Goal: Information Seeking & Learning: Learn about a topic

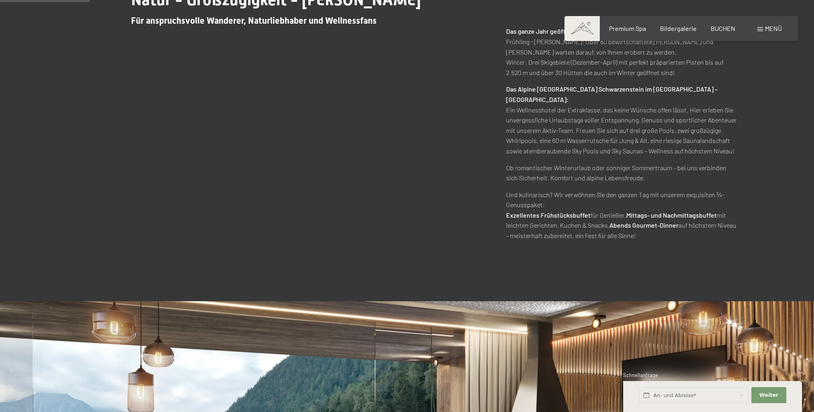
scroll to position [522, 0]
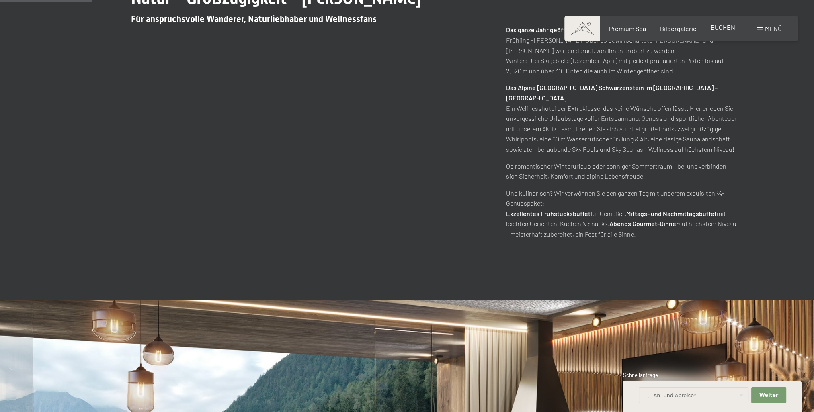
click at [727, 31] on div "BUCHEN" at bounding box center [722, 27] width 25 height 9
click at [725, 28] on span "BUCHEN" at bounding box center [722, 27] width 25 height 8
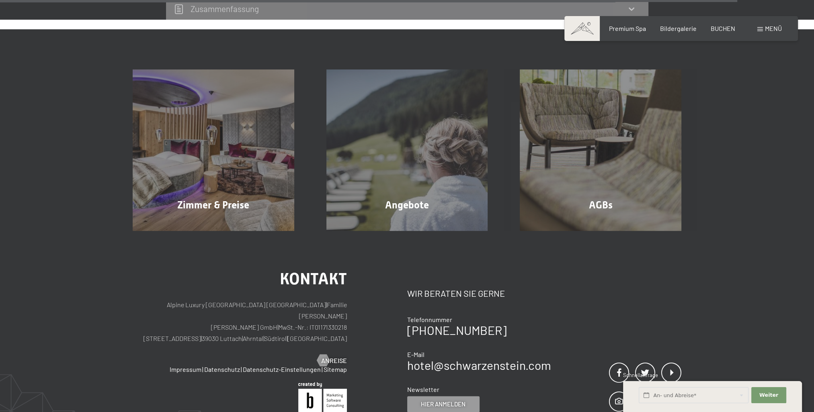
scroll to position [2611, 0]
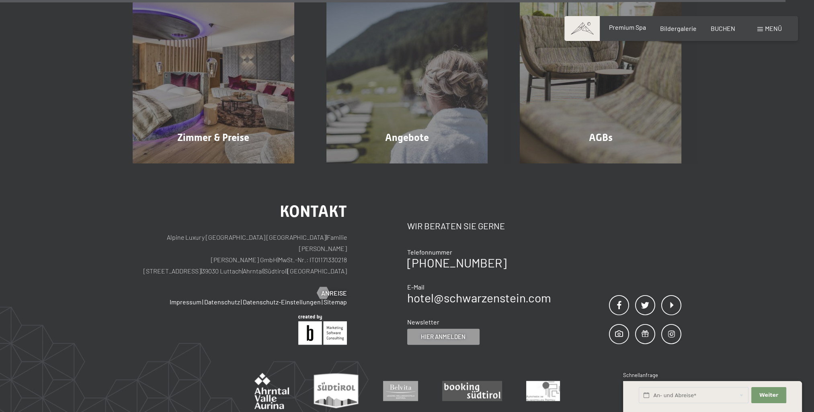
click at [630, 28] on span "Premium Spa" at bounding box center [626, 27] width 37 height 8
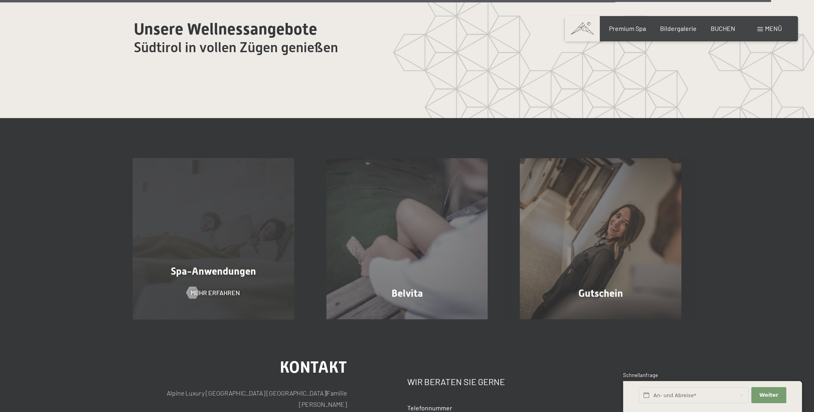
scroll to position [5038, 0]
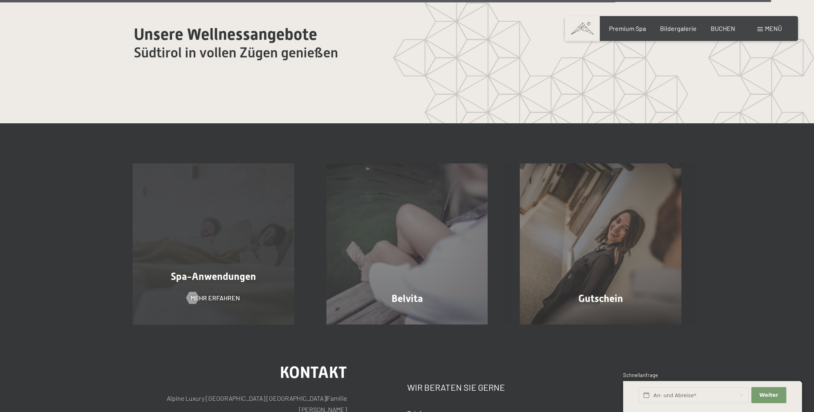
click at [233, 276] on span "Spa-Anwendungen" at bounding box center [213, 277] width 85 height 12
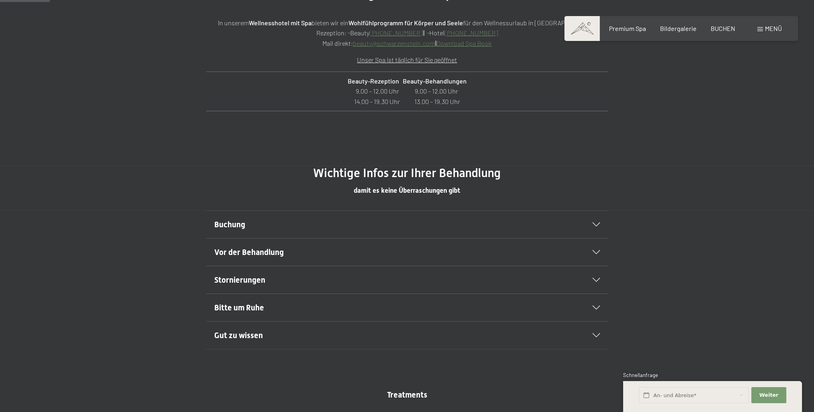
scroll to position [442, 0]
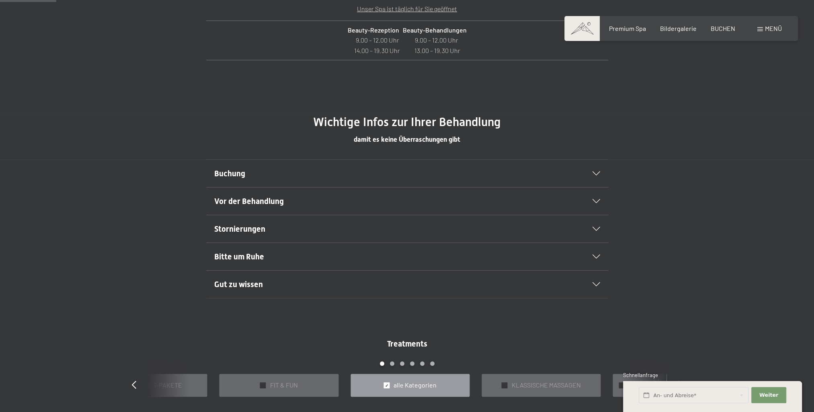
click at [377, 167] on div "Buchung" at bounding box center [407, 173] width 386 height 27
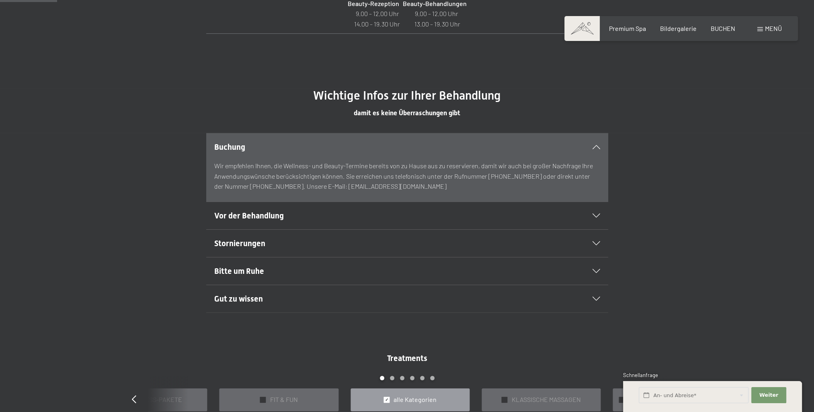
scroll to position [482, 0]
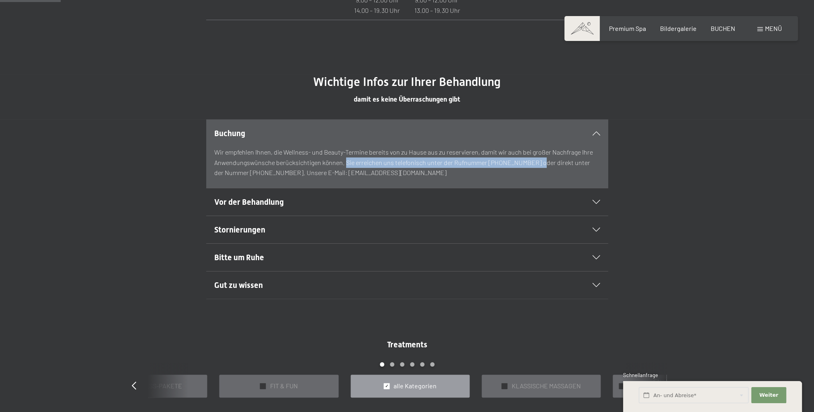
drag, startPoint x: 344, startPoint y: 163, endPoint x: 531, endPoint y: 162, distance: 187.6
click at [531, 162] on p "Wir empfehlen Ihnen, die Wellness- und Beauty-Termine bereits von zu Hause aus …" at bounding box center [407, 162] width 386 height 31
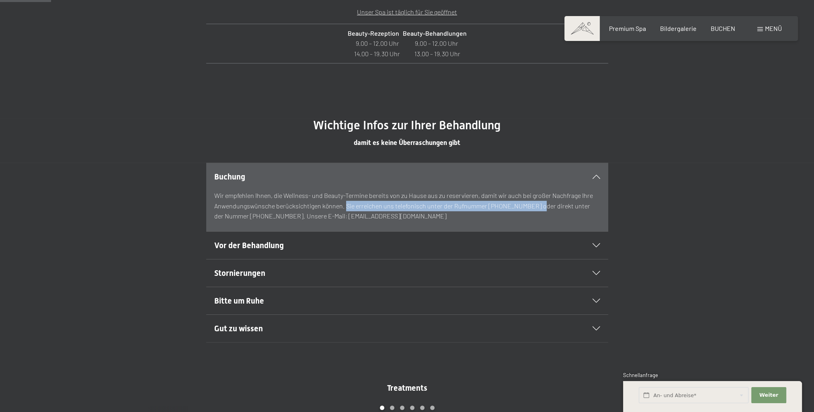
scroll to position [442, 0]
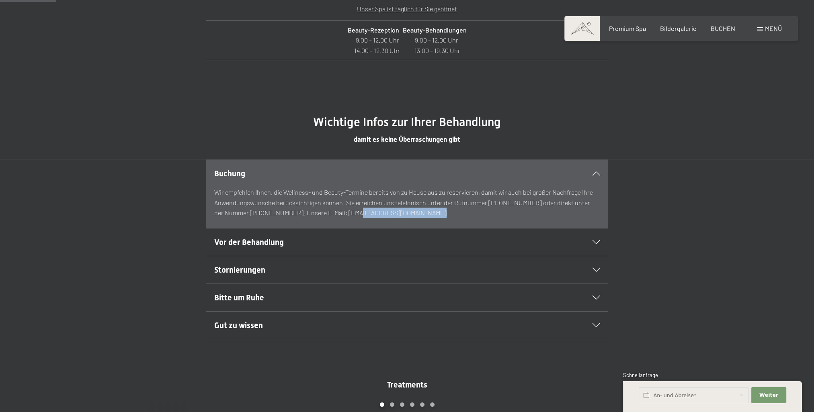
drag, startPoint x: 331, startPoint y: 214, endPoint x: 411, endPoint y: 213, distance: 79.5
click at [411, 213] on p "Wir empfehlen Ihnen, die Wellness- und Beauty-Termine bereits von zu Hause aus …" at bounding box center [407, 202] width 386 height 31
drag, startPoint x: 411, startPoint y: 213, endPoint x: 367, endPoint y: 215, distance: 43.4
click at [367, 215] on p "Wir empfehlen Ihnen, die Wellness- und Beauty-Termine bereits von zu Hause aus …" at bounding box center [407, 202] width 386 height 31
copy p "[EMAIL_ADDRESS][DOMAIN_NAME]"
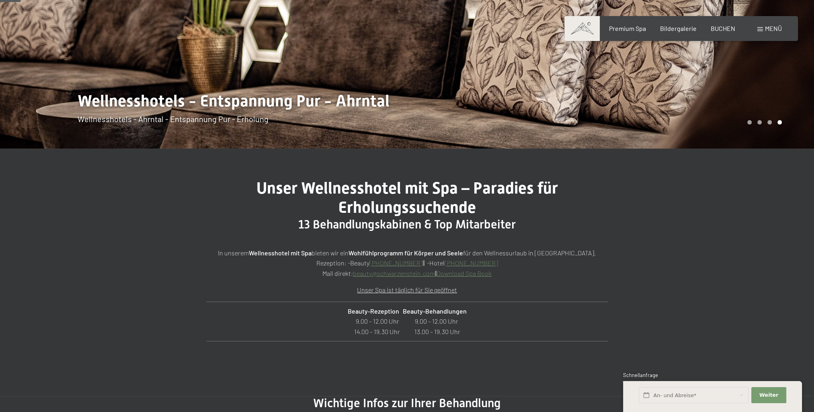
scroll to position [281, 0]
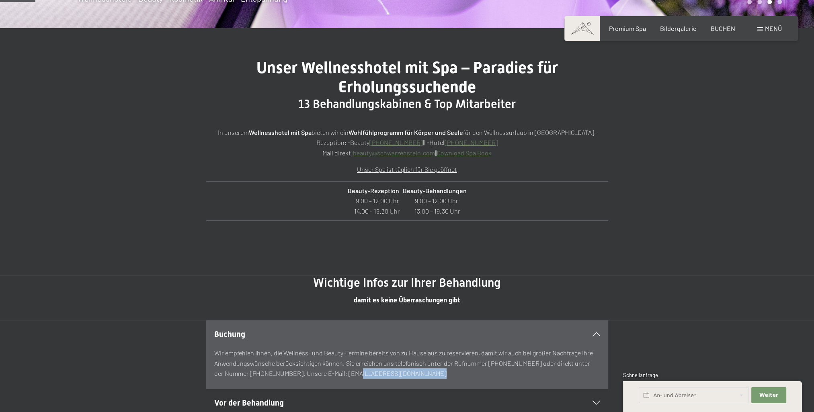
click at [356, 155] on link "beauty@ no-spam. schwarzenstein. no-spam. com" at bounding box center [394, 153] width 82 height 8
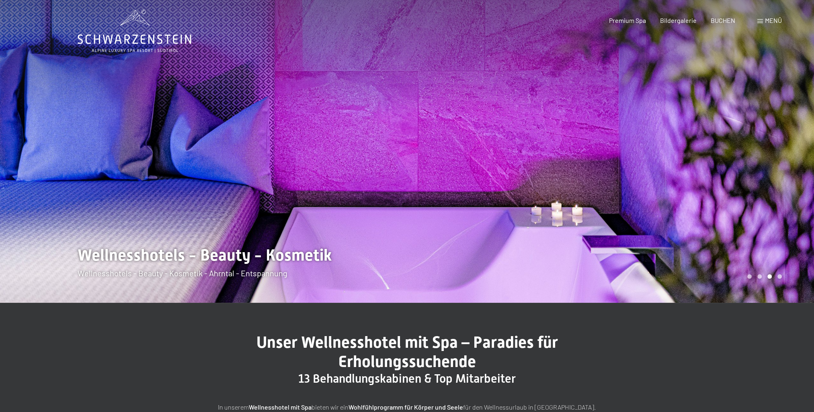
scroll to position [0, 0]
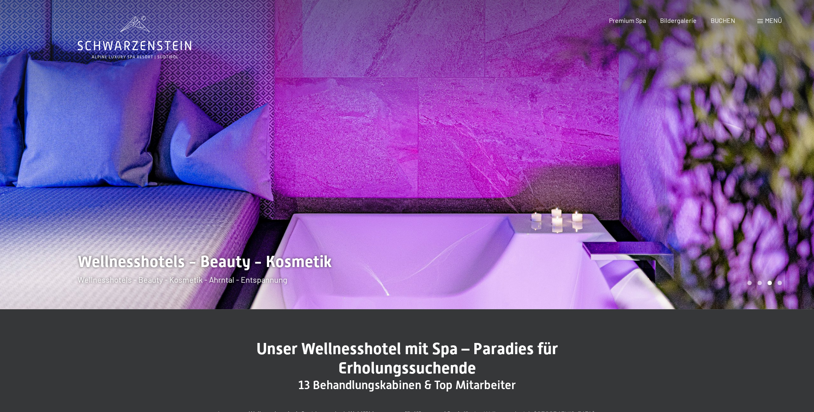
click at [405, 171] on div at bounding box center [203, 154] width 407 height 309
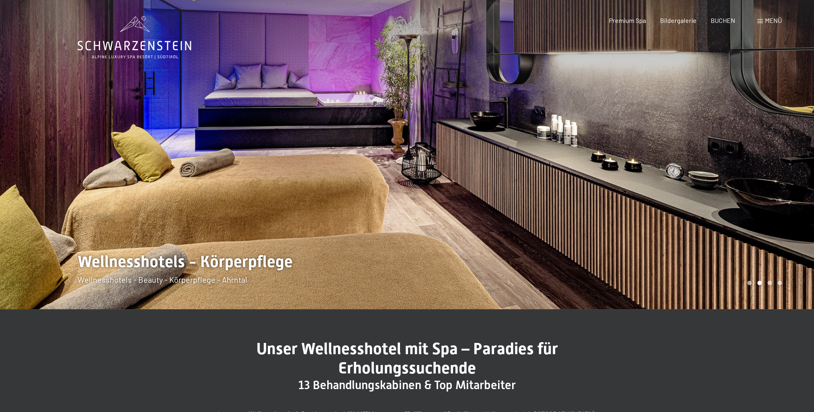
click at [405, 171] on div at bounding box center [203, 154] width 407 height 309
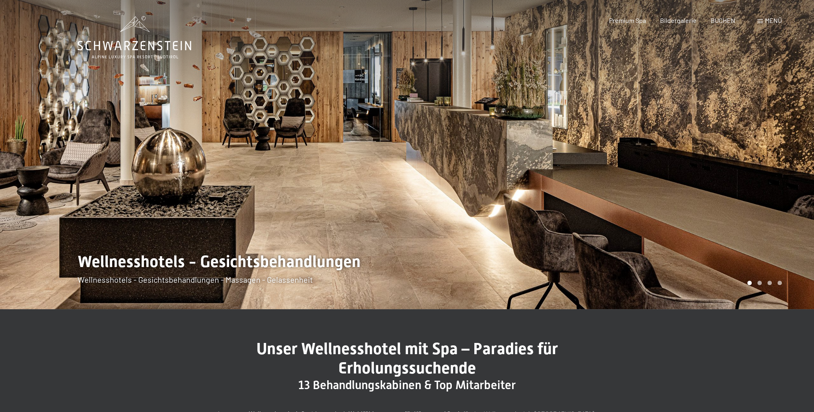
click at [405, 171] on div at bounding box center [203, 154] width 407 height 309
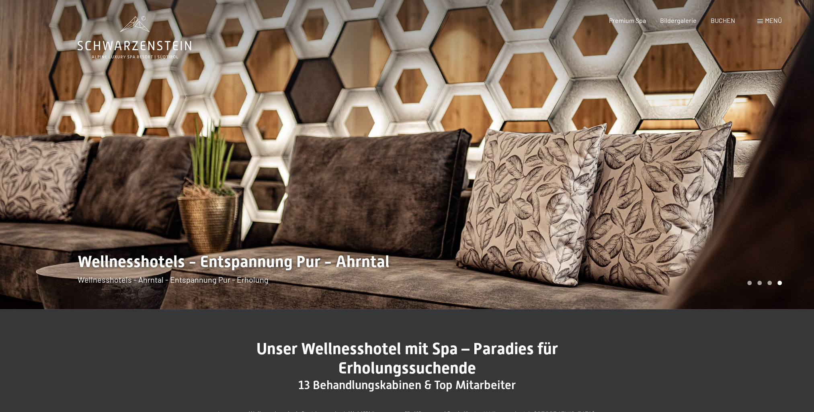
click at [405, 171] on div at bounding box center [203, 154] width 407 height 309
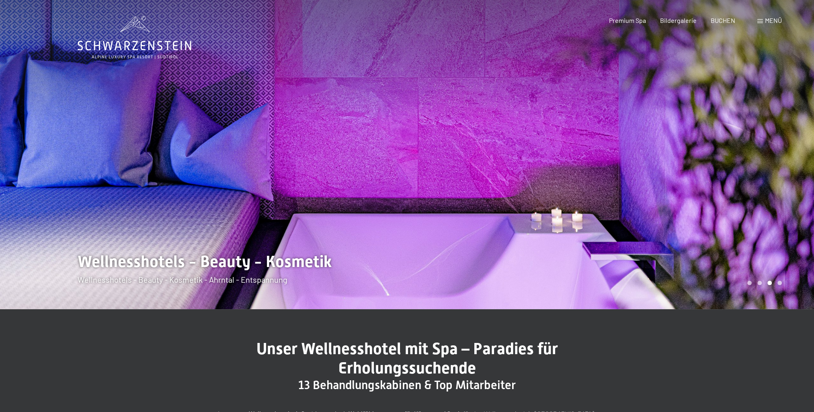
click at [405, 171] on div at bounding box center [203, 154] width 407 height 309
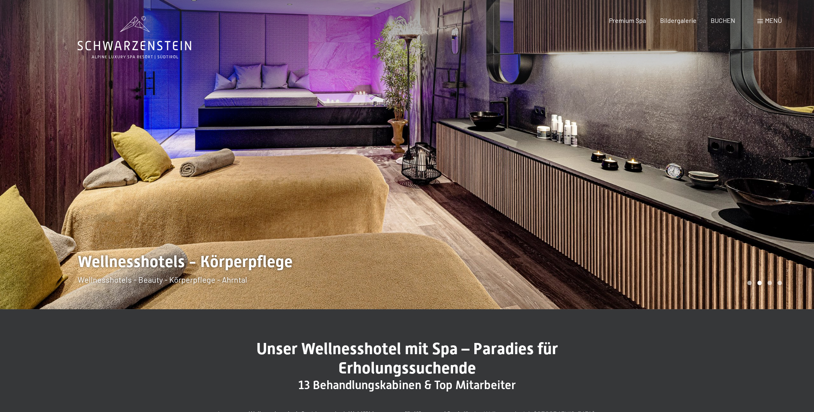
click at [405, 171] on div at bounding box center [203, 154] width 407 height 309
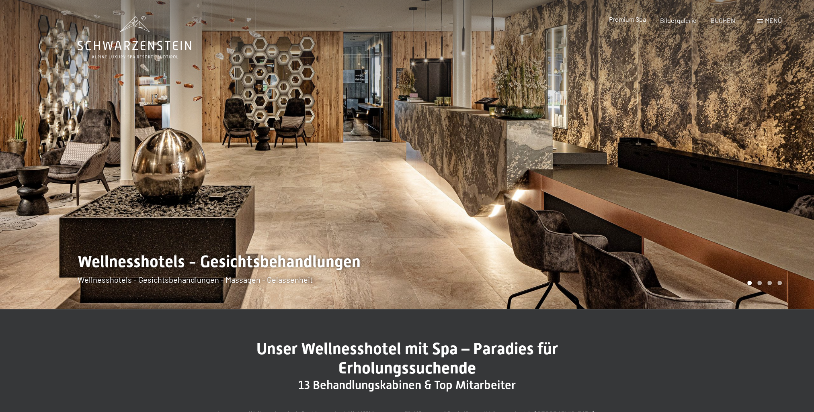
click at [640, 19] on span "Premium Spa" at bounding box center [626, 19] width 37 height 8
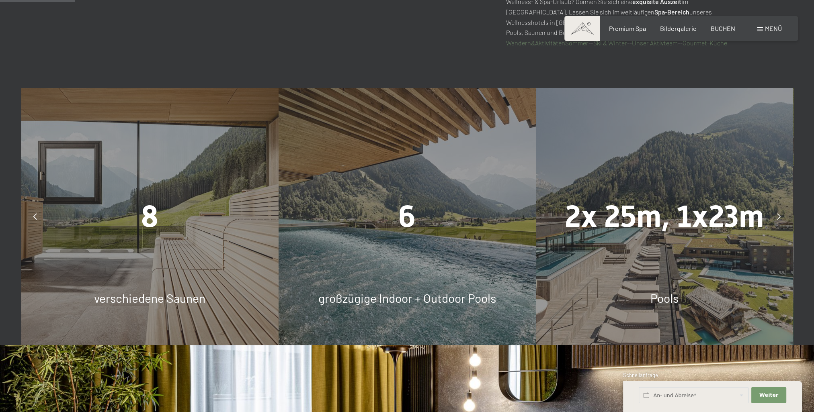
scroll to position [603, 0]
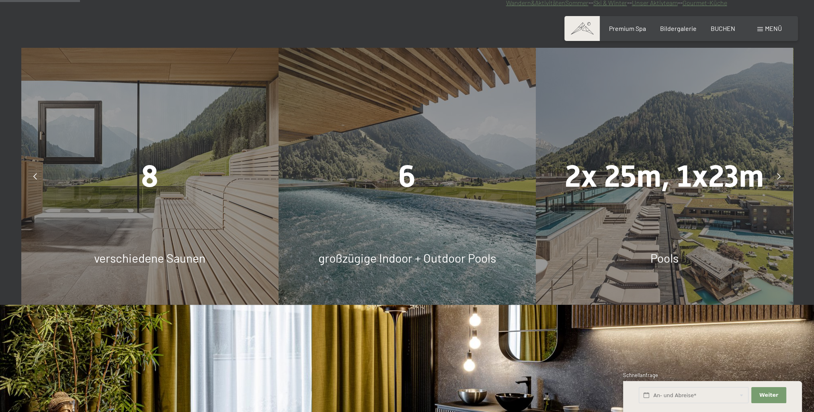
click at [778, 176] on icon at bounding box center [779, 176] width 4 height 6
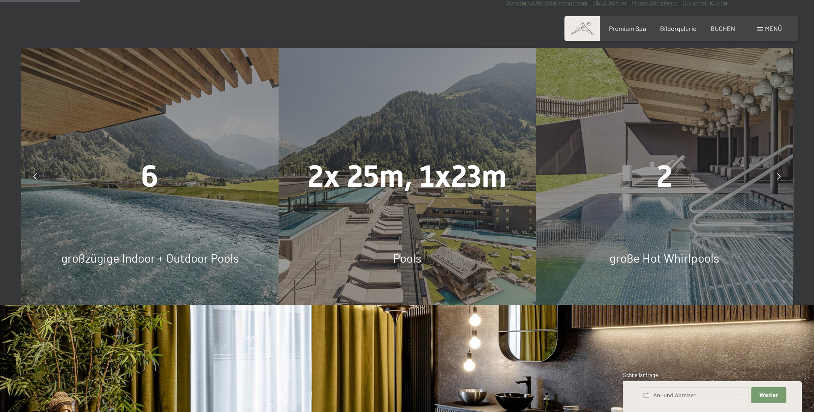
click at [778, 176] on icon at bounding box center [779, 176] width 4 height 6
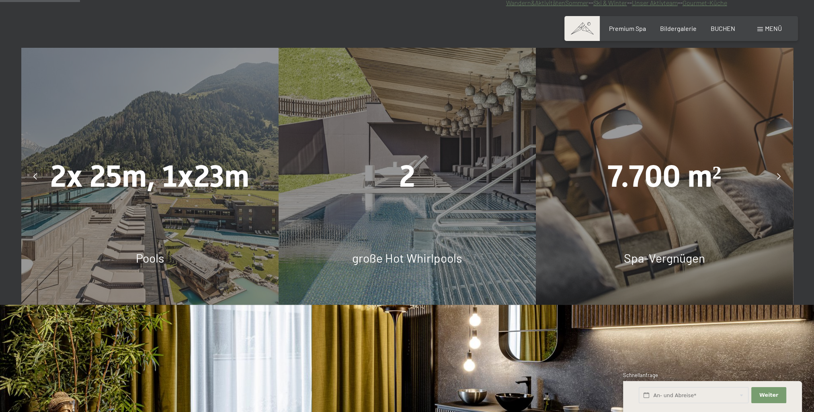
click at [778, 176] on icon at bounding box center [779, 176] width 4 height 6
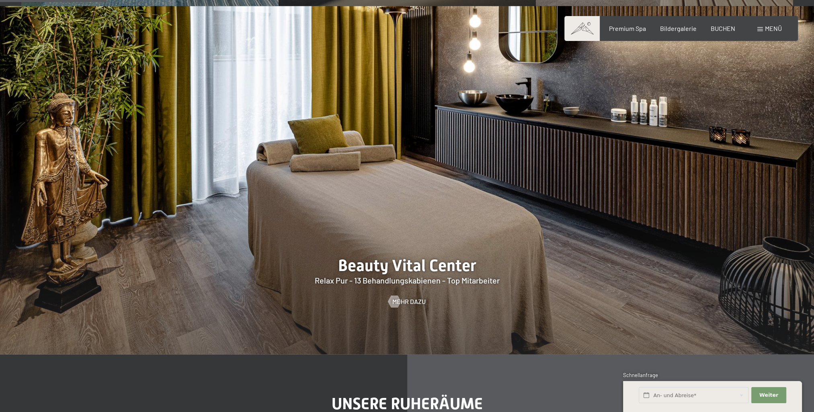
scroll to position [964, 0]
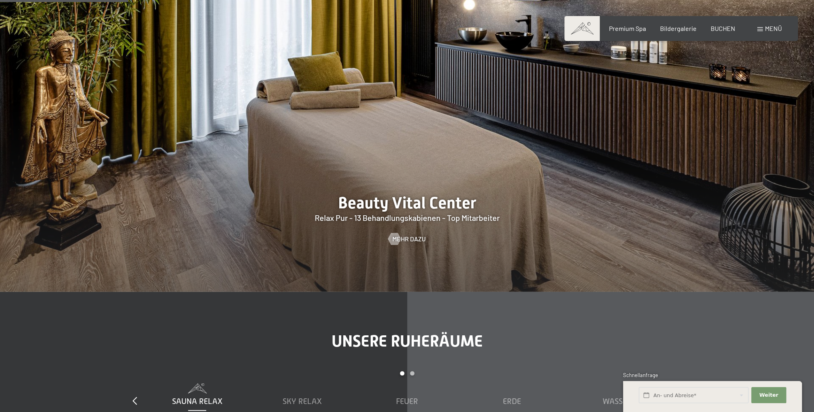
click at [394, 210] on div at bounding box center [407, 117] width 814 height 348
click at [397, 237] on div at bounding box center [394, 239] width 7 height 12
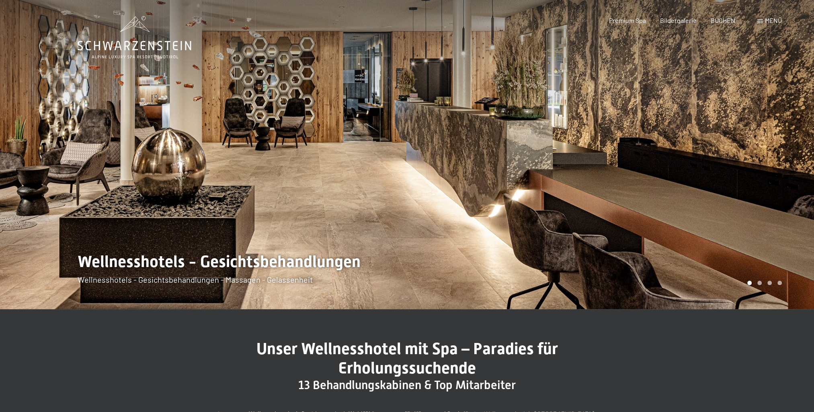
click at [433, 145] on div at bounding box center [610, 154] width 407 height 309
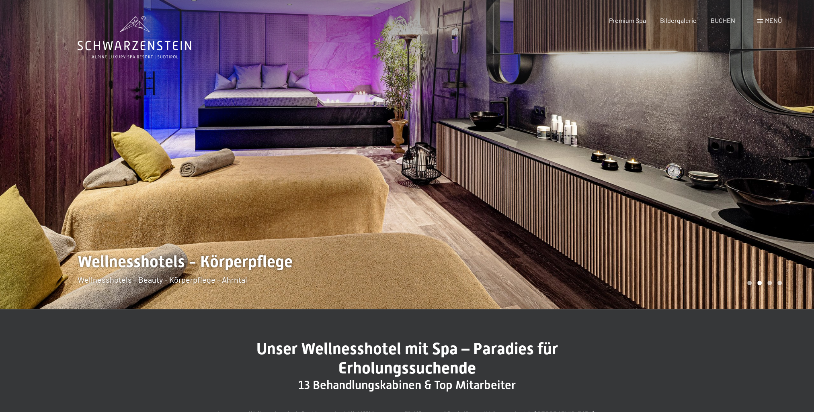
click at [433, 145] on div at bounding box center [610, 154] width 407 height 309
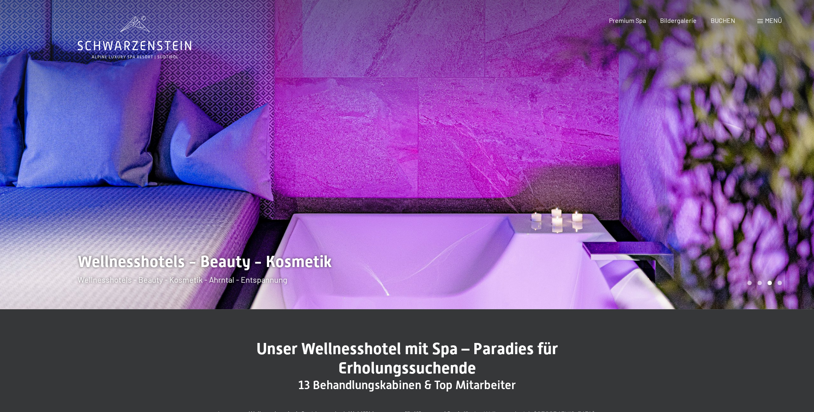
click at [433, 145] on div at bounding box center [610, 154] width 407 height 309
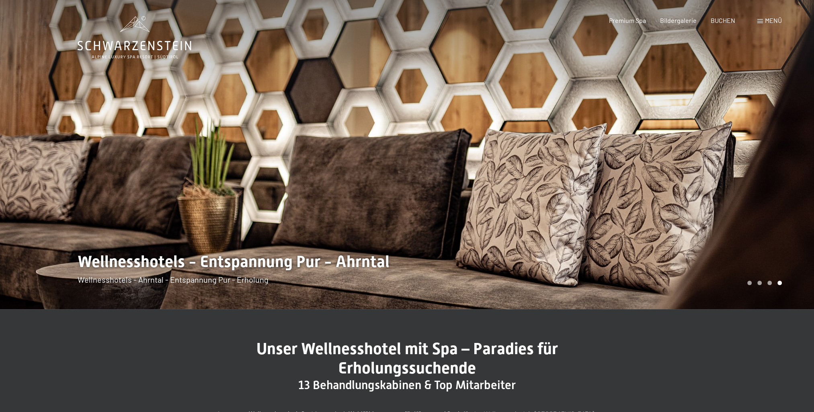
click at [433, 145] on div at bounding box center [610, 154] width 407 height 309
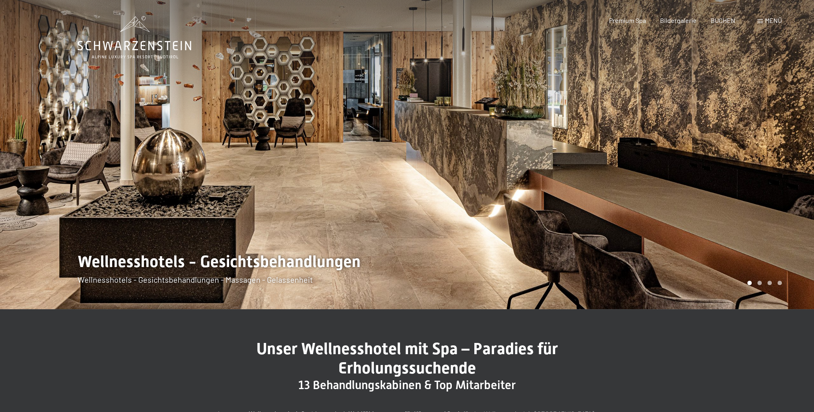
click at [433, 145] on div at bounding box center [610, 154] width 407 height 309
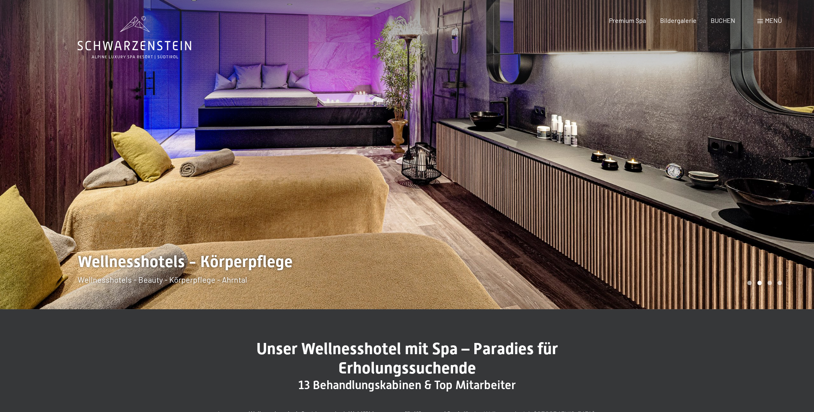
click at [433, 145] on div at bounding box center [610, 154] width 407 height 309
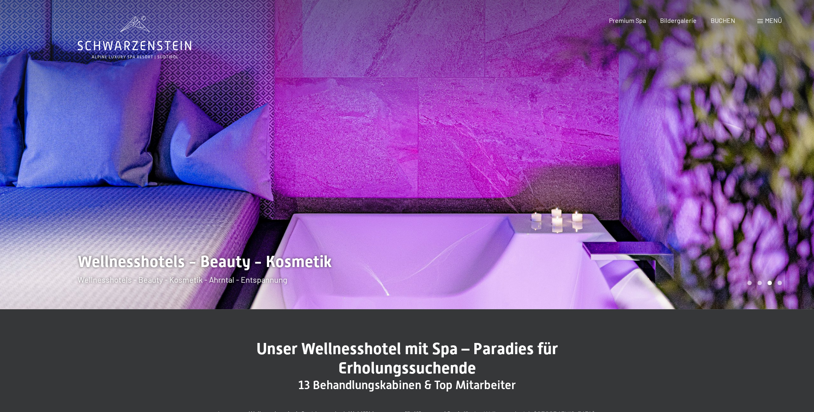
click at [433, 145] on div at bounding box center [610, 154] width 407 height 309
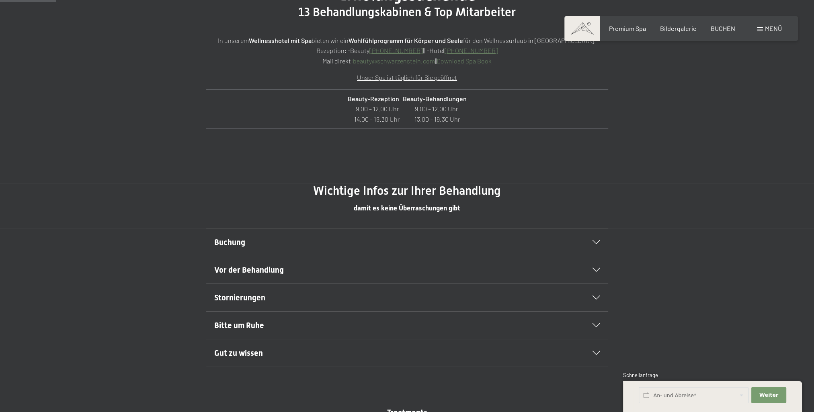
scroll to position [442, 0]
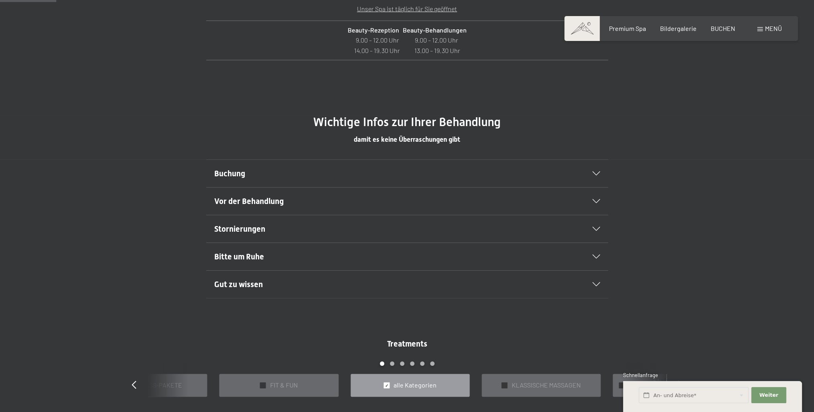
click at [335, 176] on h2 "Buchung" at bounding box center [387, 173] width 347 height 11
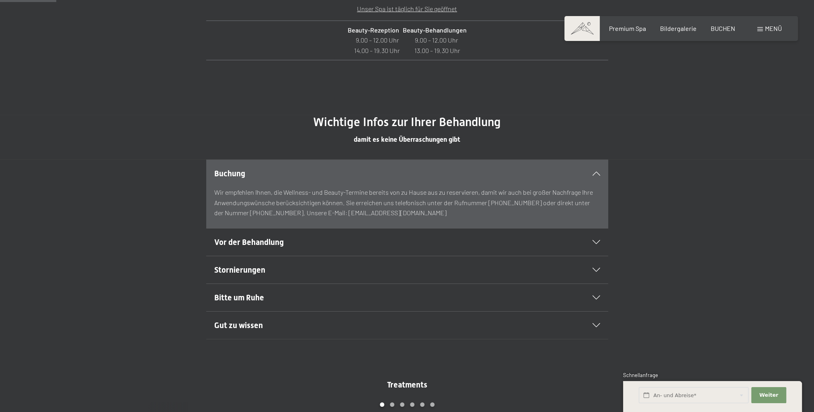
click at [335, 176] on h2 "Buchung" at bounding box center [387, 173] width 347 height 11
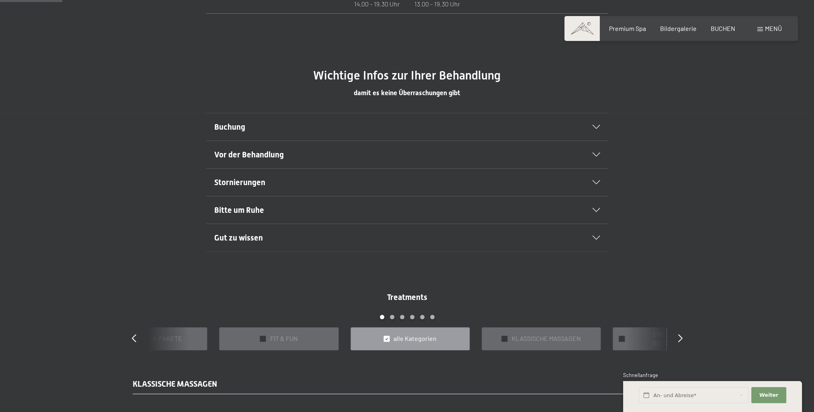
scroll to position [562, 0]
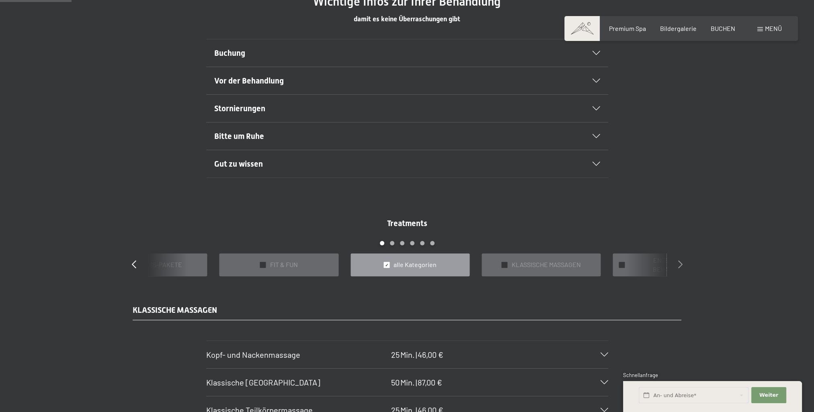
click at [681, 264] on icon at bounding box center [680, 264] width 4 height 8
click at [681, 265] on icon at bounding box center [680, 264] width 4 height 8
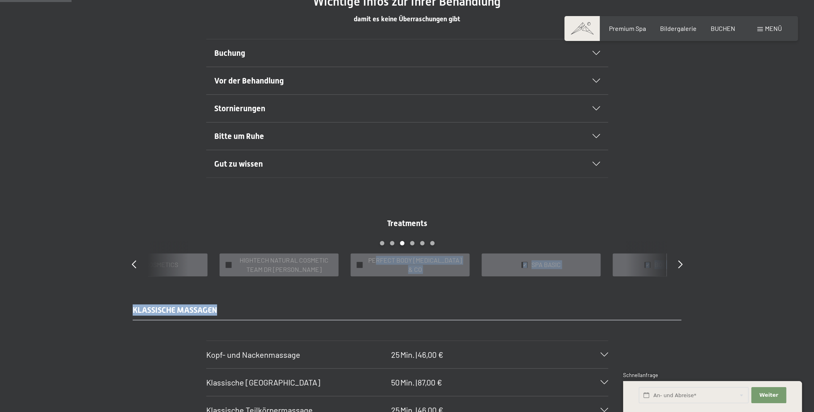
drag, startPoint x: 378, startPoint y: 274, endPoint x: 417, endPoint y: 295, distance: 44.4
click at [678, 263] on icon at bounding box center [680, 264] width 4 height 8
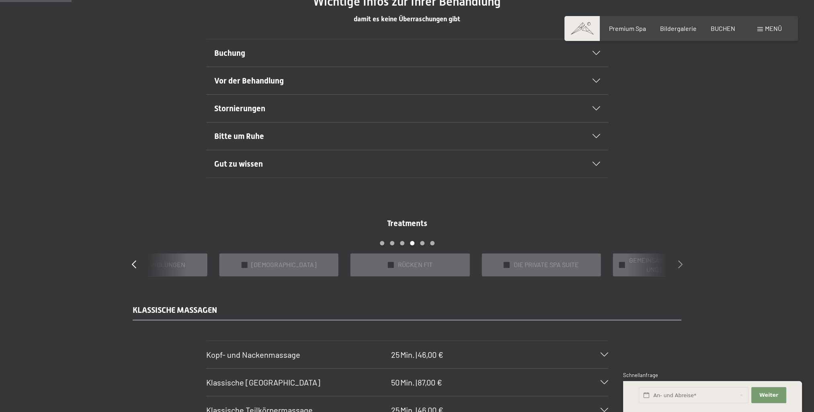
click at [680, 262] on icon at bounding box center [680, 264] width 4 height 8
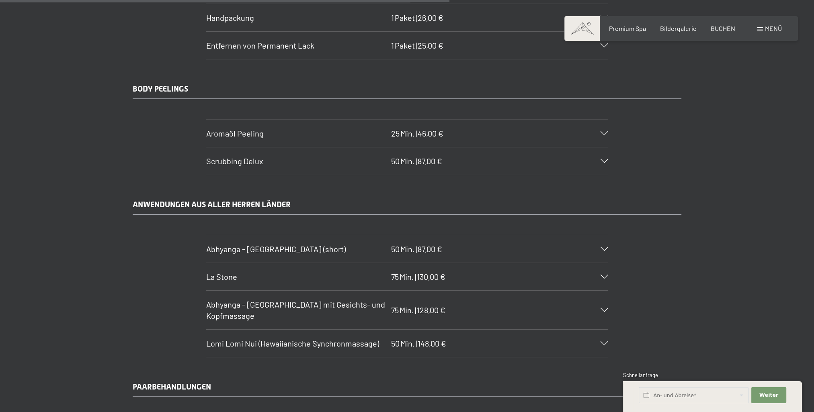
scroll to position [3535, 0]
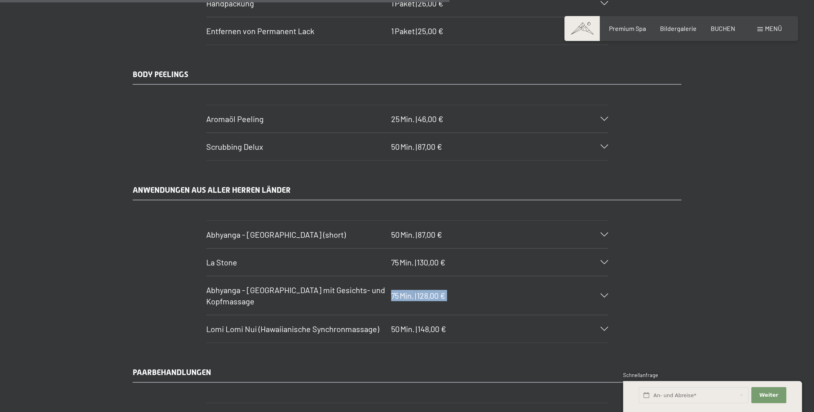
drag, startPoint x: 285, startPoint y: 286, endPoint x: 201, endPoint y: 276, distance: 84.6
click at [206, 276] on section "Abhyanga - [GEOGRAPHIC_DATA] mit Gesichts- und Kopfmassage 75 Min. | 128,00 € D…" at bounding box center [407, 295] width 402 height 39
drag, startPoint x: 201, startPoint y: 276, endPoint x: 220, endPoint y: 286, distance: 21.7
click at [219, 286] on span "Abhyanga - [GEOGRAPHIC_DATA] mit Gesichts- und Kopfmassage" at bounding box center [295, 295] width 179 height 21
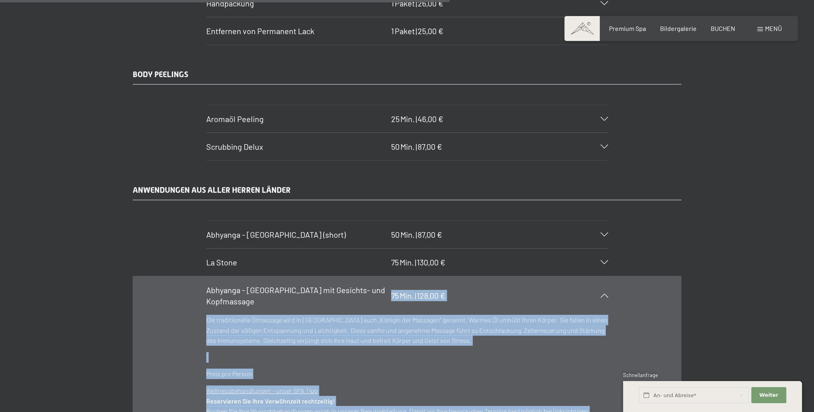
drag, startPoint x: 268, startPoint y: 290, endPoint x: 205, endPoint y: 277, distance: 64.5
click at [206, 277] on section "Abhyanga - [GEOGRAPHIC_DATA] mit Gesichts- und Kopfmassage 75 Min. | 128,00 € D…" at bounding box center [407, 369] width 402 height 187
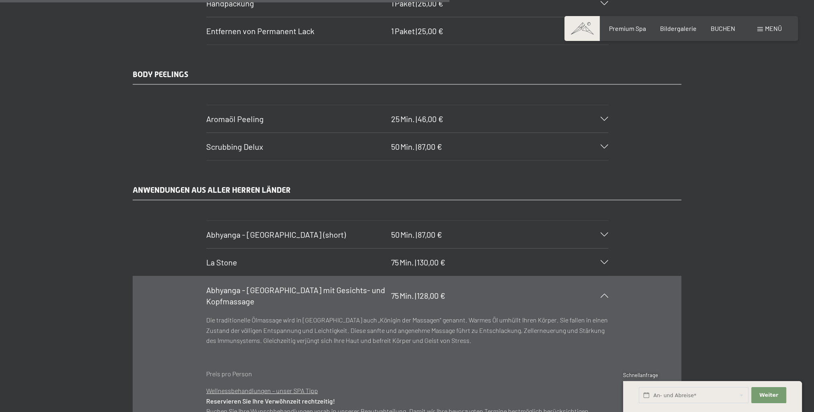
drag, startPoint x: 205, startPoint y: 277, endPoint x: 243, endPoint y: 286, distance: 38.4
click at [243, 286] on span "Abhyanga - [GEOGRAPHIC_DATA] mit Gesichts- und Kopfmassage" at bounding box center [295, 295] width 179 height 21
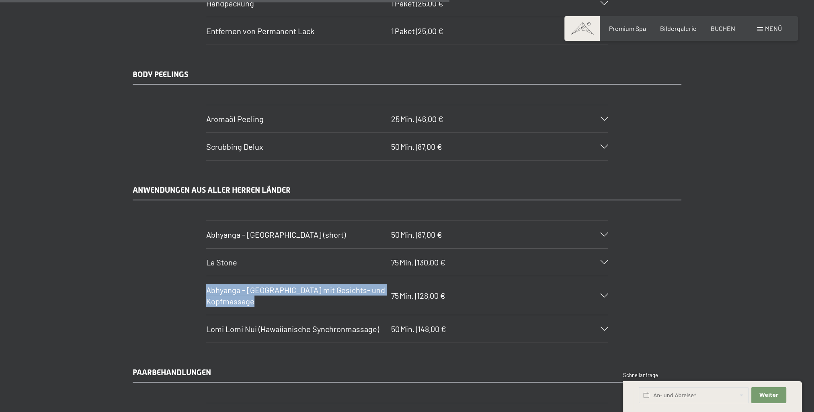
drag, startPoint x: 260, startPoint y: 287, endPoint x: 208, endPoint y: 276, distance: 53.5
click at [208, 284] on h3 "Abhyanga - [GEOGRAPHIC_DATA] mit Gesichts- und Kopfmassage" at bounding box center [296, 295] width 181 height 22
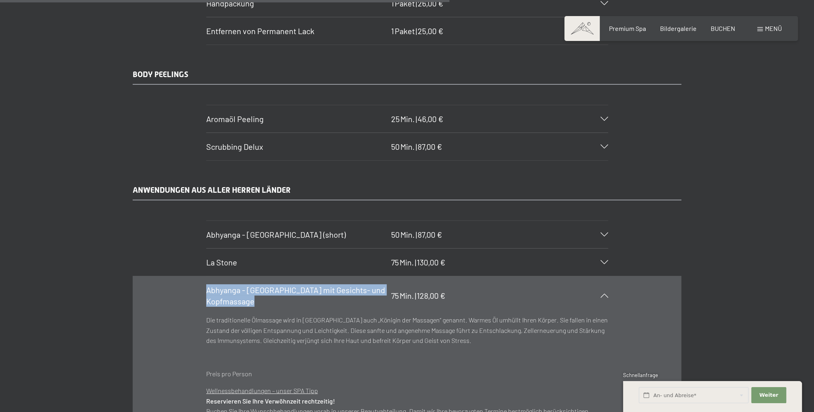
copy span "Abhyanga - [GEOGRAPHIC_DATA] mit Gesichts- und Kopfmassage"
